Goal: Information Seeking & Learning: Learn about a topic

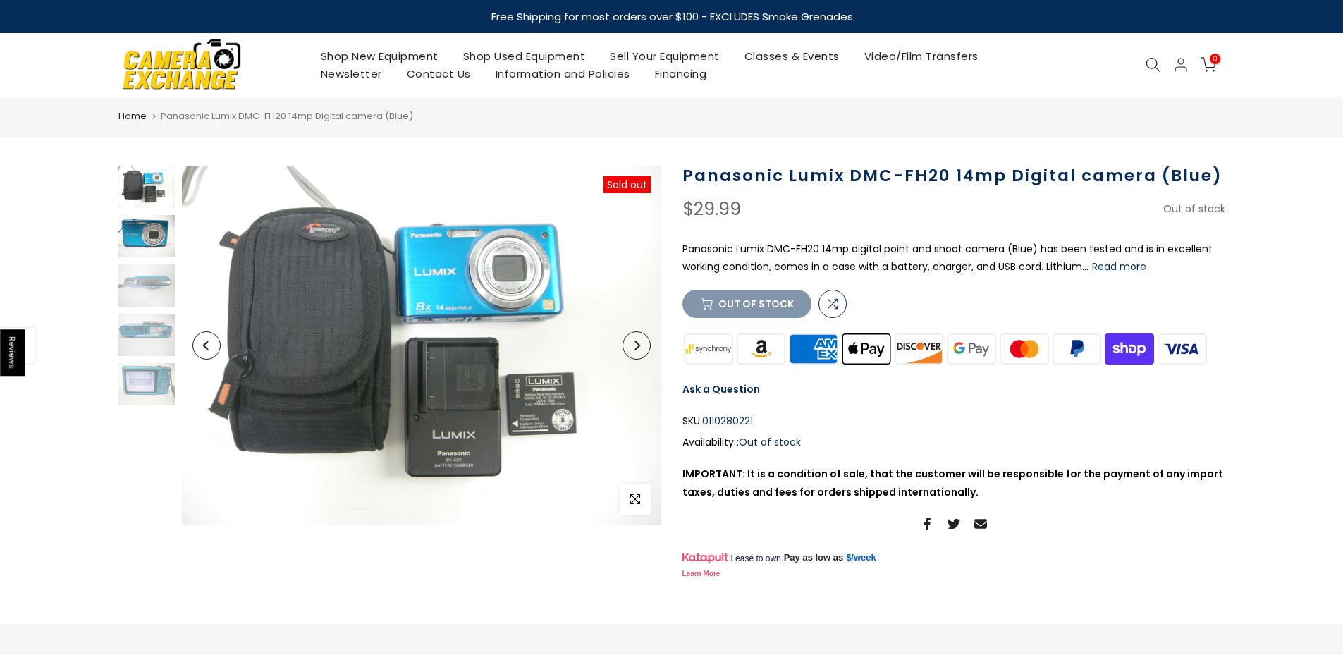
click at [147, 230] on img at bounding box center [146, 236] width 56 height 42
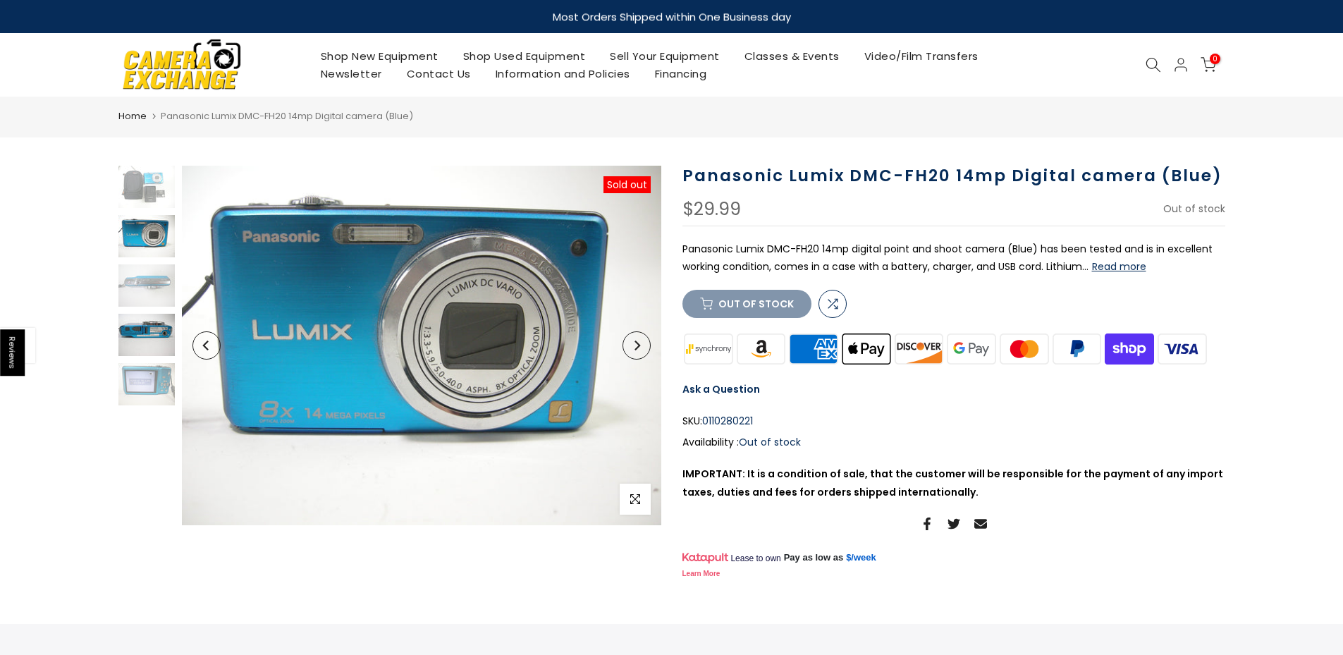
click at [149, 317] on img at bounding box center [146, 335] width 56 height 42
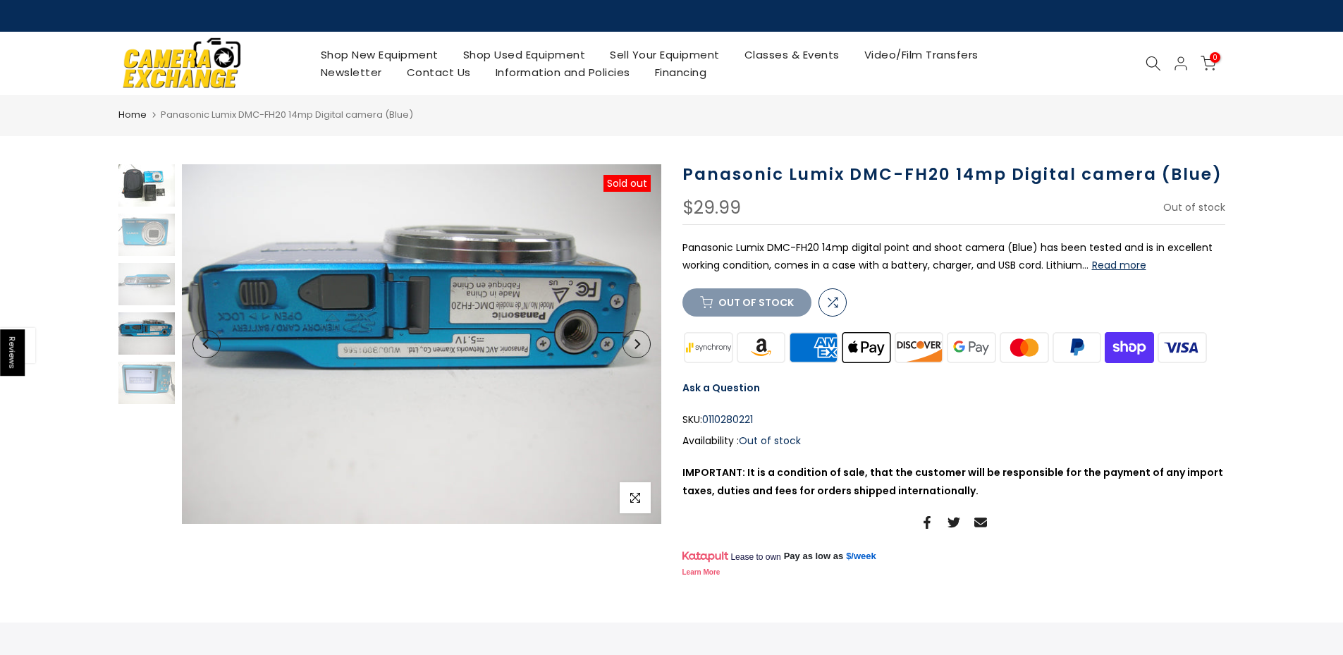
click at [150, 180] on img at bounding box center [146, 185] width 56 height 42
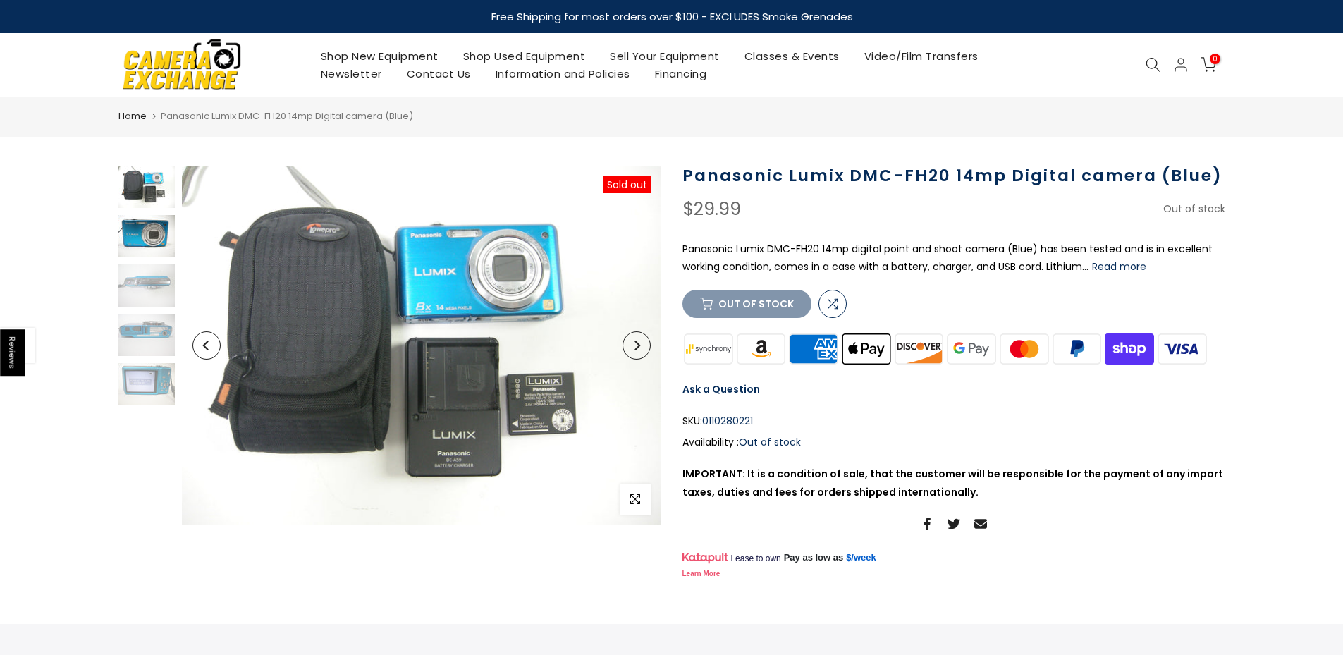
click at [151, 243] on img at bounding box center [146, 236] width 56 height 42
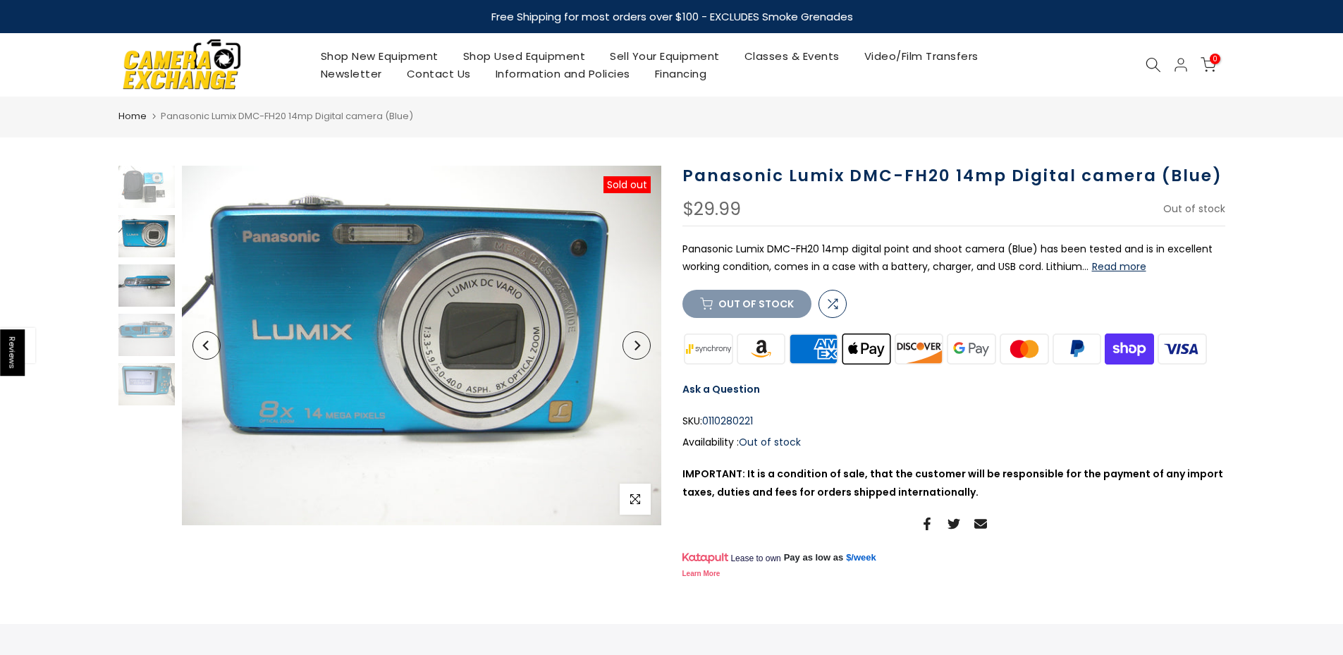
click at [155, 293] on img at bounding box center [146, 285] width 56 height 42
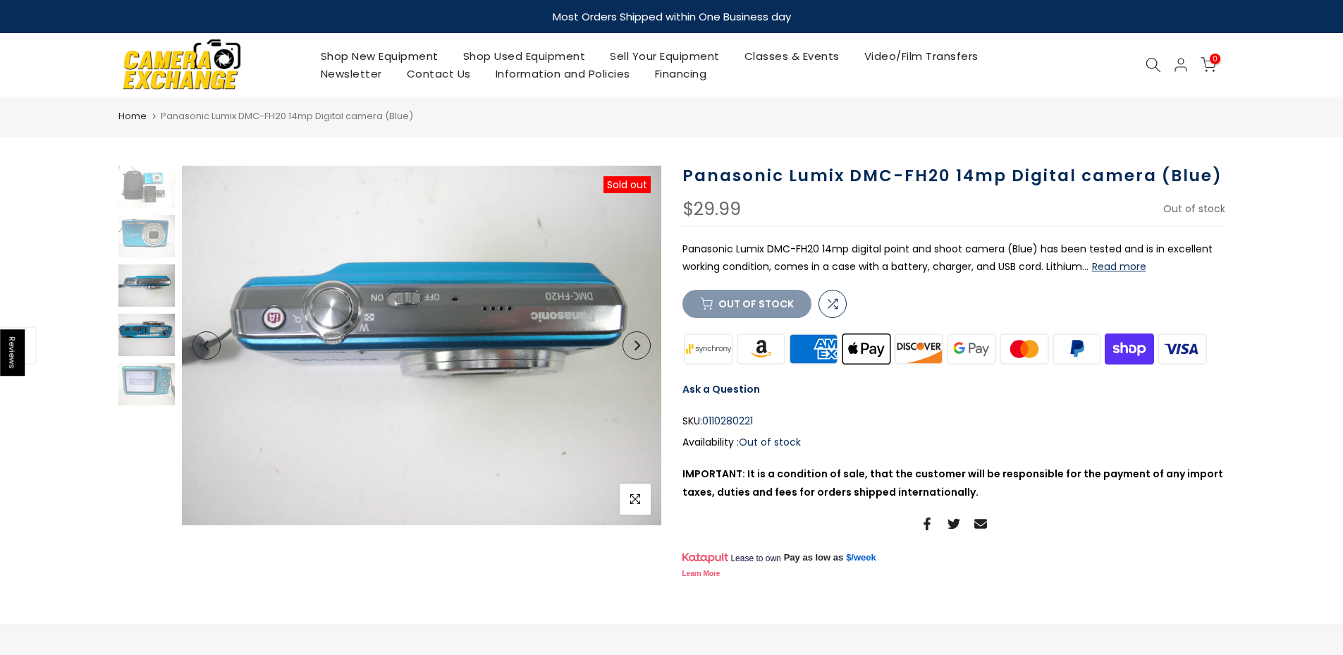
click at [156, 340] on img at bounding box center [146, 335] width 56 height 42
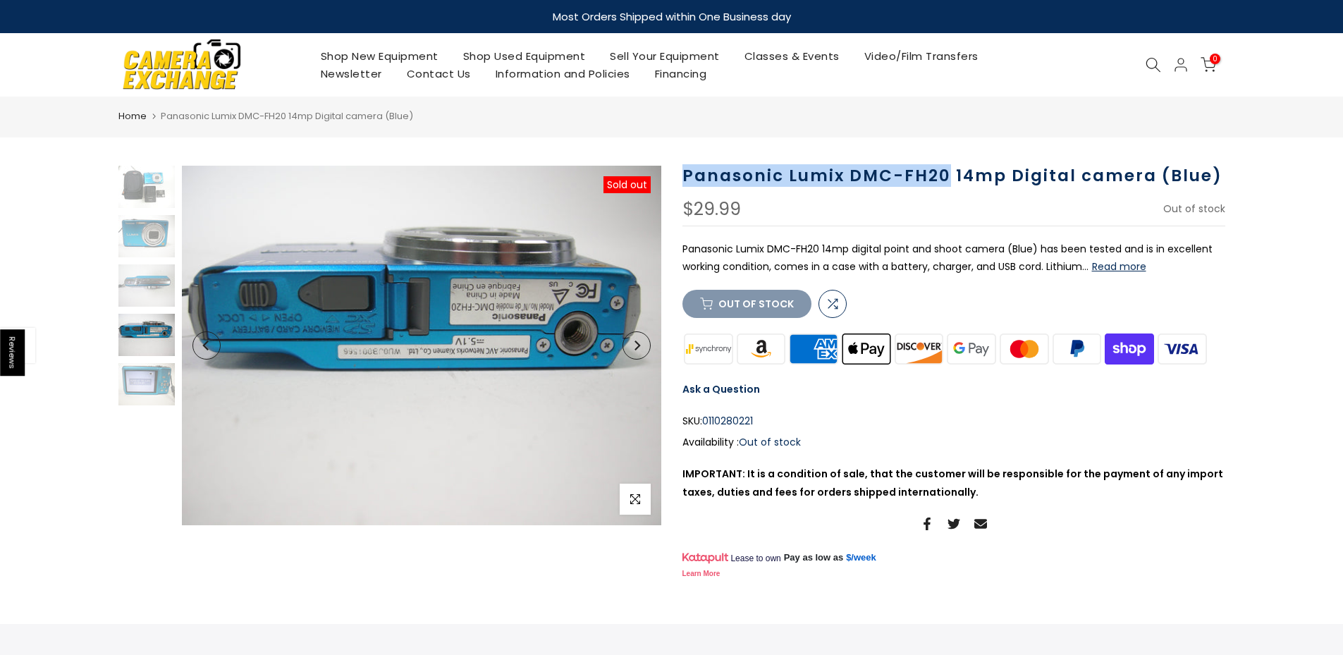
drag, startPoint x: 683, startPoint y: 172, endPoint x: 949, endPoint y: 177, distance: 265.8
click at [949, 177] on h1 "Panasonic Lumix DMC-FH20 14mp Digital camera (Blue)" at bounding box center [953, 176] width 543 height 20
copy h1 "Panasonic Lumix DMC-FH20"
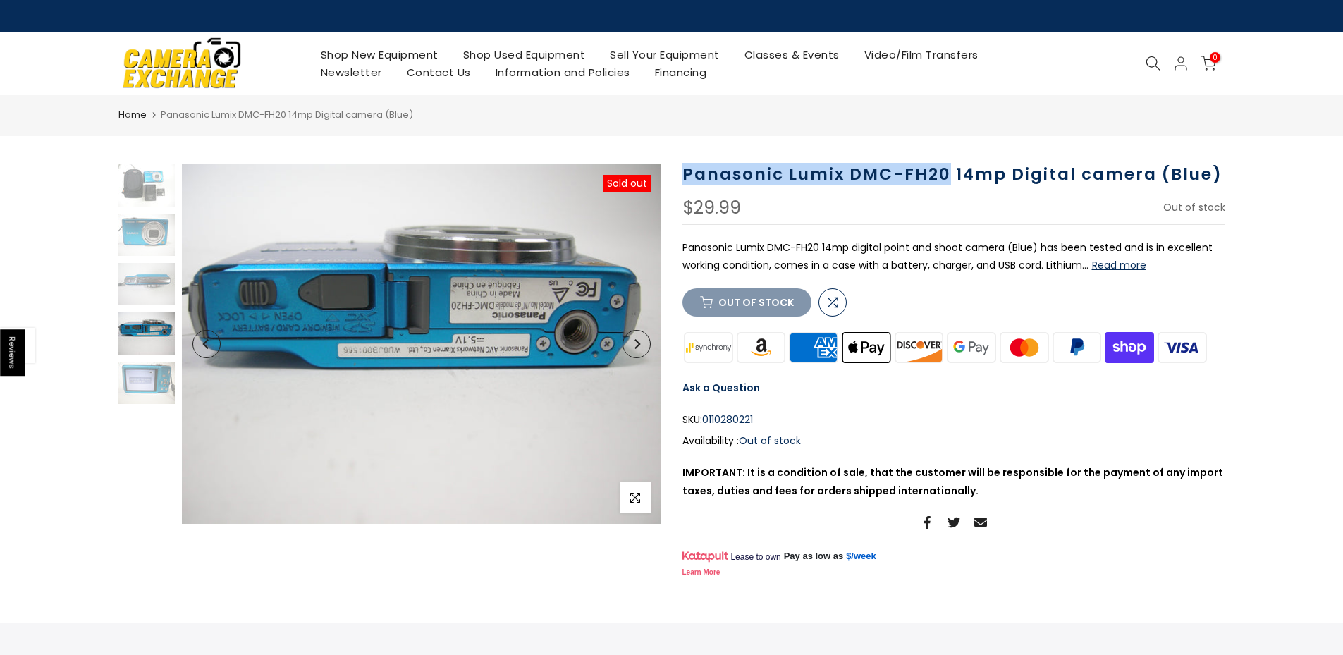
copy h1 "Panasonic Lumix DMC-FH20"
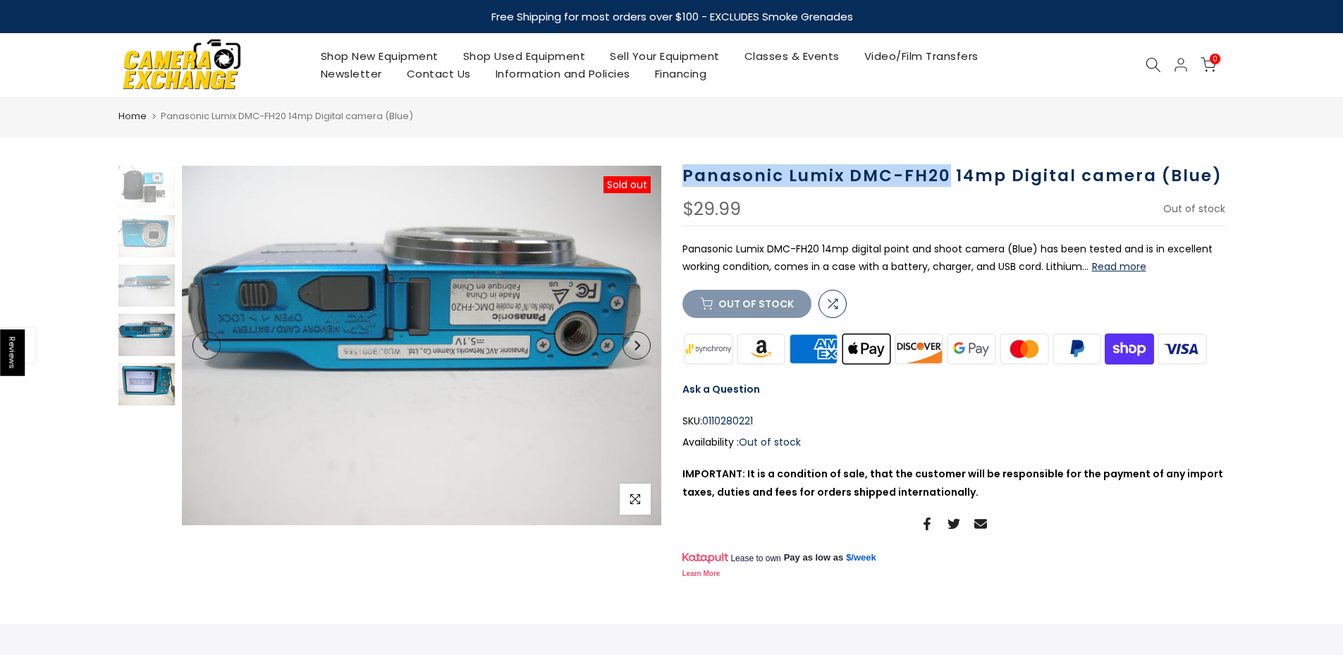
click at [157, 371] on img at bounding box center [146, 384] width 56 height 42
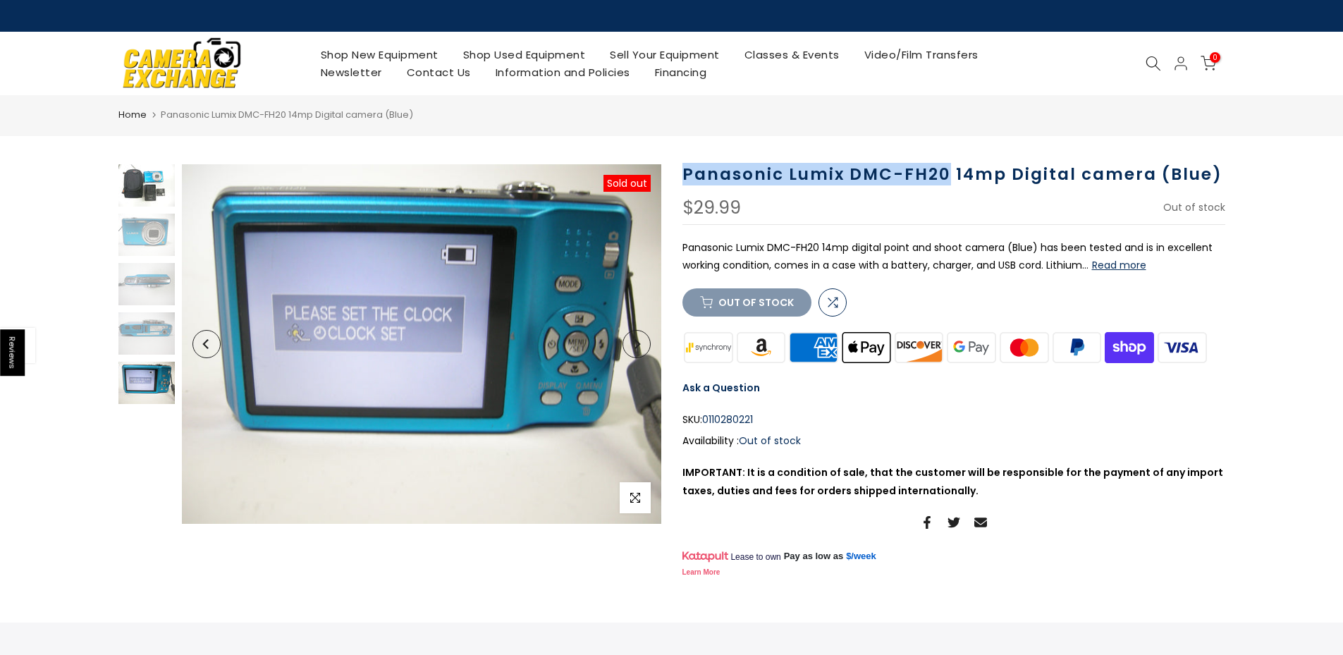
click at [125, 185] on img at bounding box center [146, 185] width 56 height 42
